Goal: Task Accomplishment & Management: Complete application form

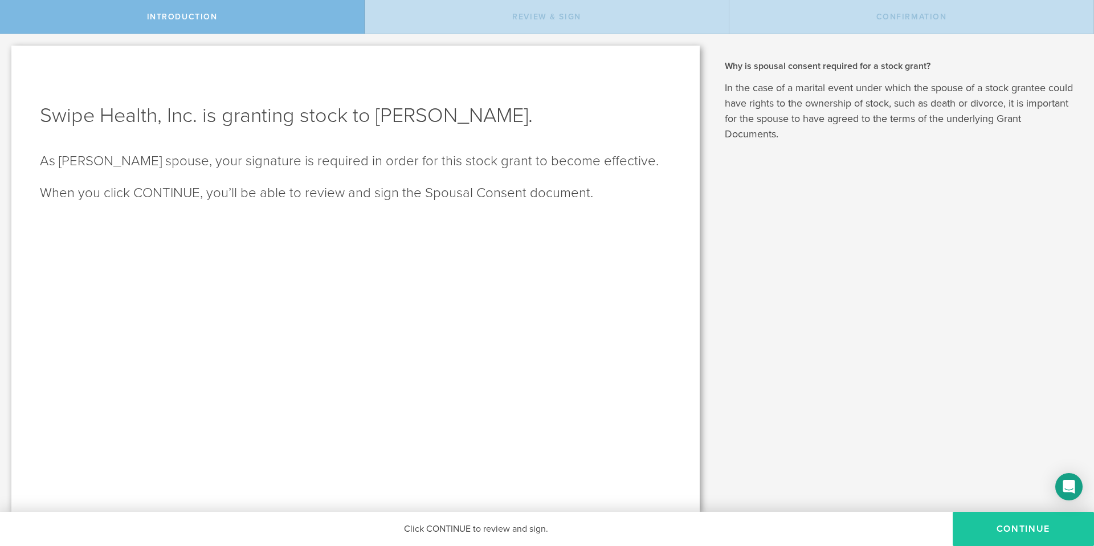
click at [1047, 539] on button "CONTINUE" at bounding box center [1023, 529] width 141 height 34
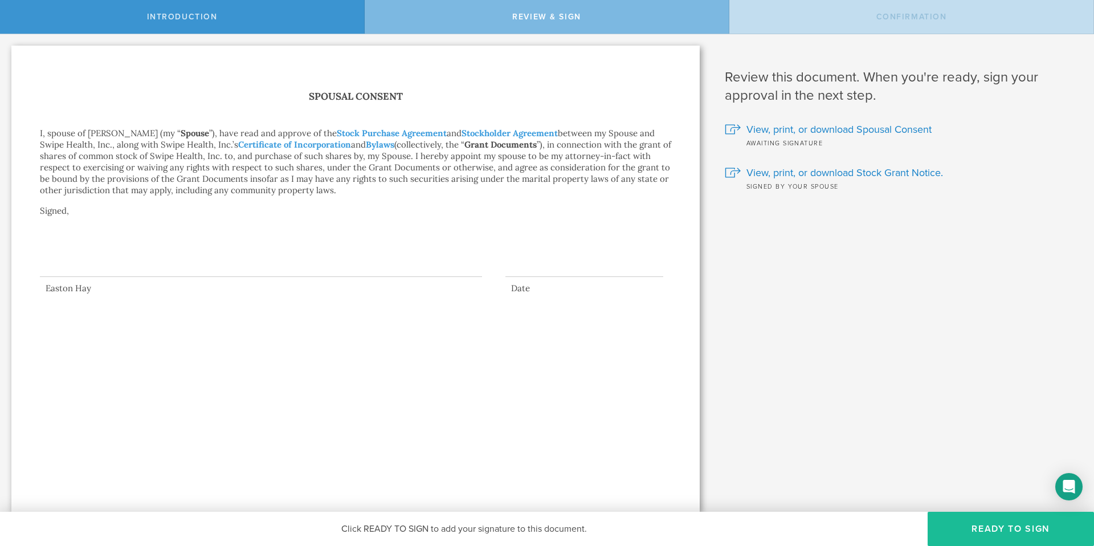
drag, startPoint x: 72, startPoint y: 259, endPoint x: 86, endPoint y: 267, distance: 15.7
click at [86, 267] on div at bounding box center [261, 254] width 442 height 46
click at [987, 536] on button "Ready to Sign" at bounding box center [1011, 529] width 166 height 34
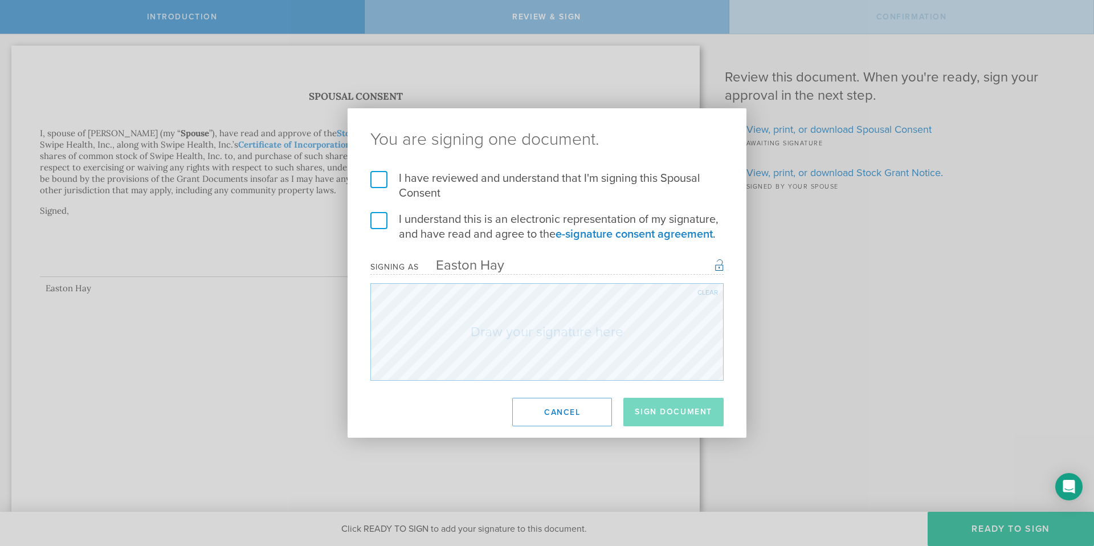
click at [381, 184] on label "I have reviewed and understand that I'm signing this Spousal Consent" at bounding box center [547, 186] width 353 height 30
click at [0, 0] on input "I have reviewed and understand that I'm signing this Spousal Consent" at bounding box center [0, 0] width 0 height 0
click at [377, 217] on label "I understand this is an electronic representation of my signature, and have rea…" at bounding box center [547, 227] width 353 height 30
click at [0, 0] on input "I understand this is an electronic representation of my signature, and have rea…" at bounding box center [0, 0] width 0 height 0
click at [663, 421] on button "Sign Document" at bounding box center [674, 412] width 100 height 29
